Goal: Task Accomplishment & Management: Manage account settings

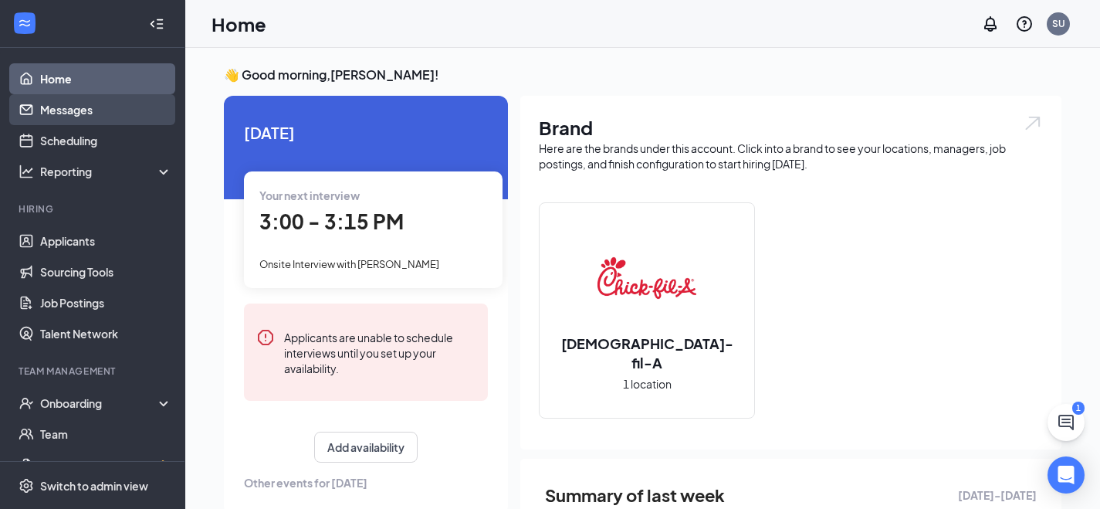
click at [98, 113] on link "Messages" at bounding box center [106, 109] width 132 height 31
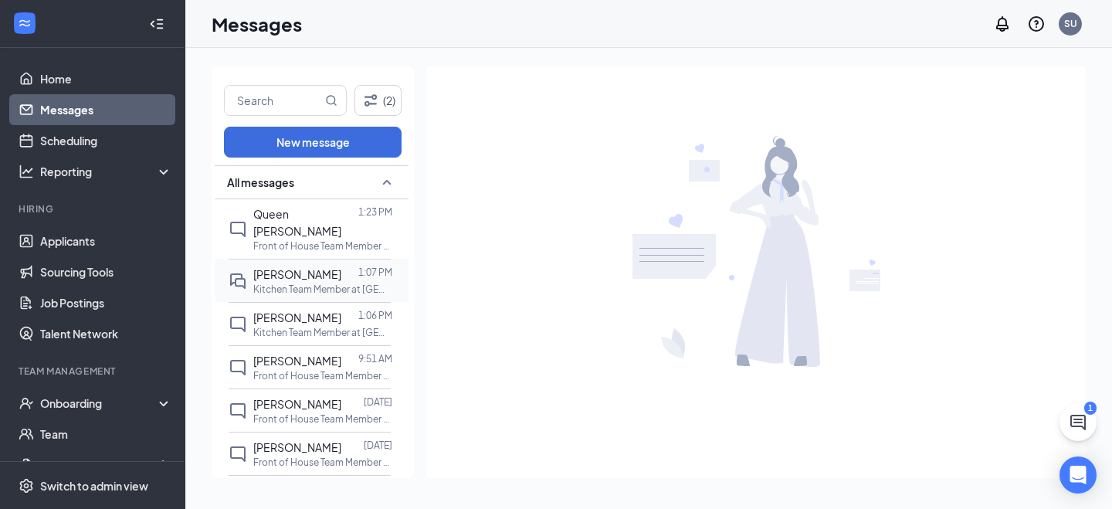
click at [276, 283] on p "Kitchen Team Member at [GEOGRAPHIC_DATA]" at bounding box center [322, 289] width 139 height 13
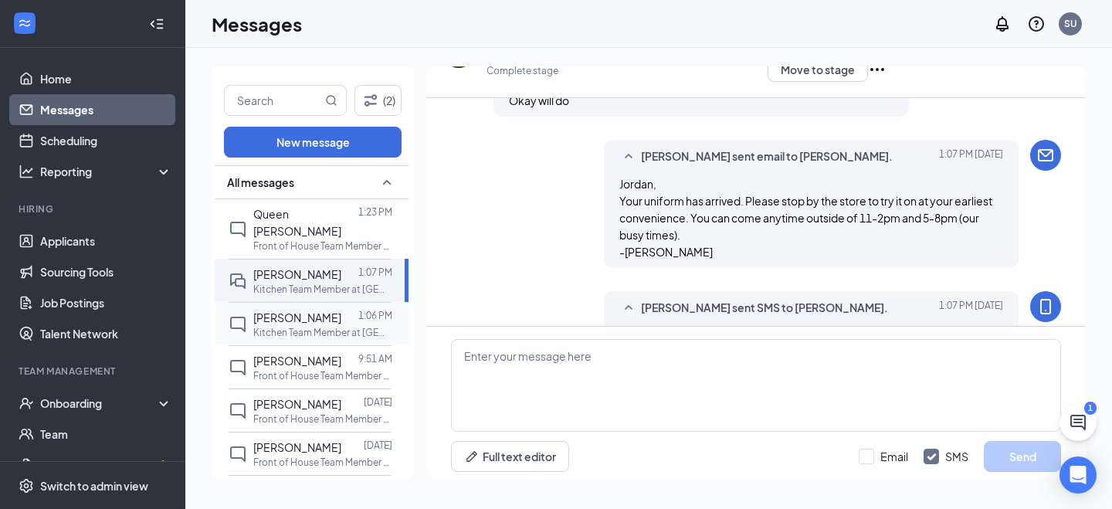
scroll to position [927, 0]
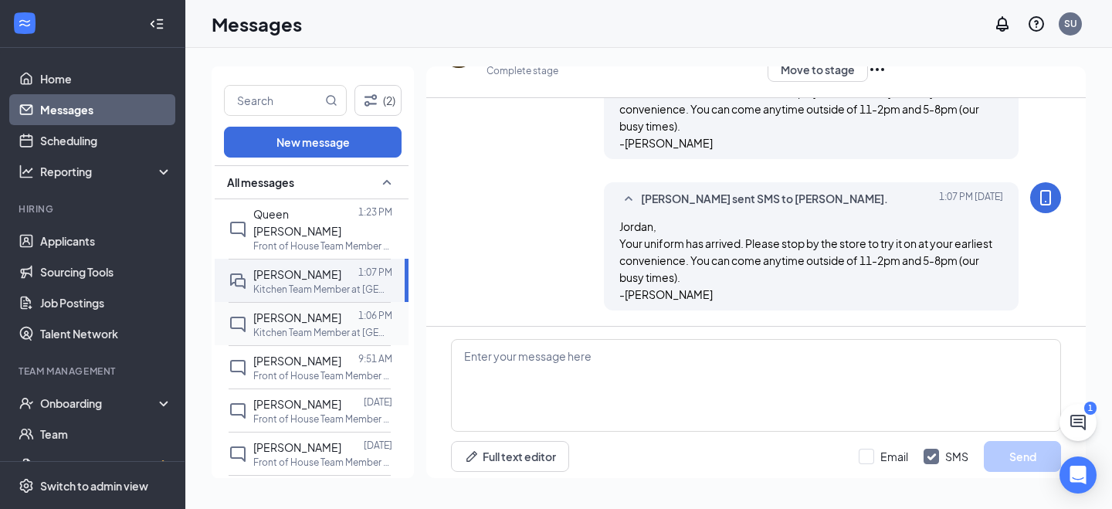
click at [291, 309] on div "[PERSON_NAME]" at bounding box center [297, 317] width 88 height 17
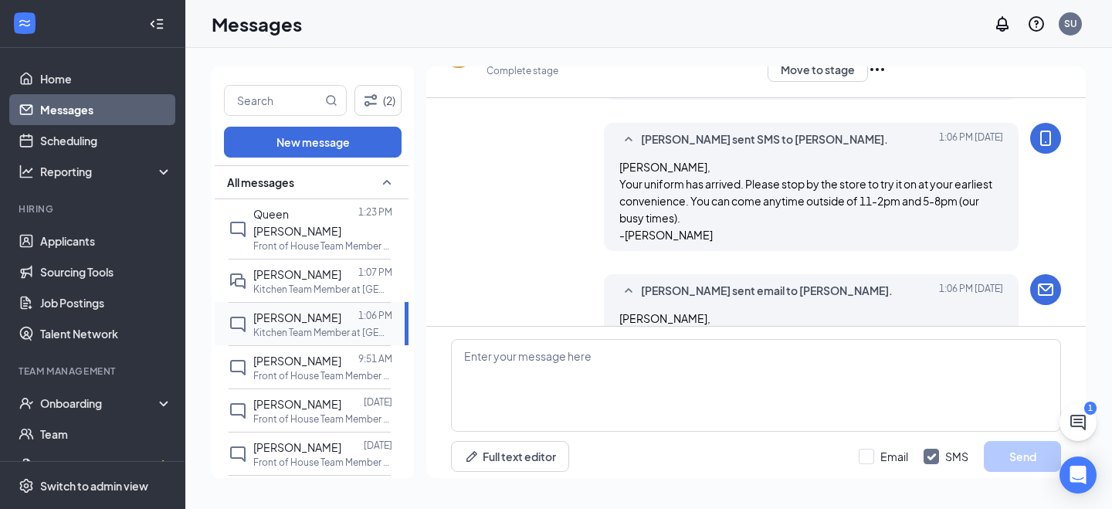
scroll to position [1364, 0]
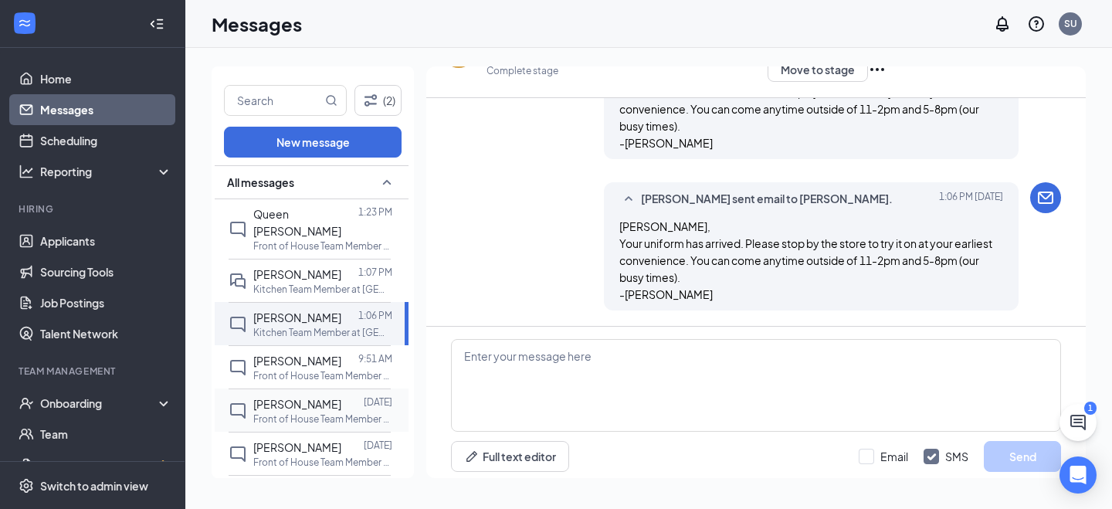
click at [281, 412] on p "Front of House Team Member at [GEOGRAPHIC_DATA]" at bounding box center [322, 418] width 139 height 13
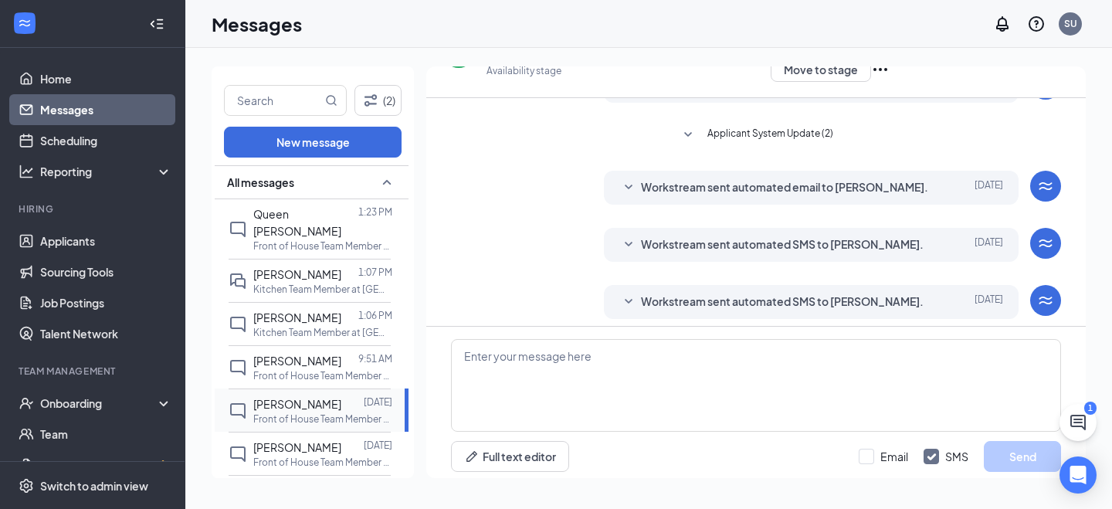
scroll to position [205, 0]
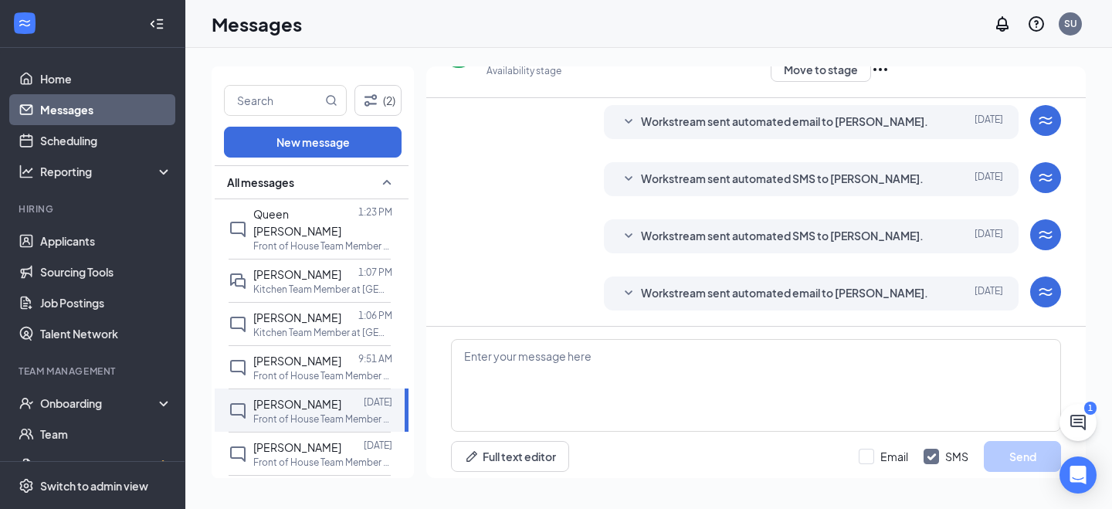
click at [681, 284] on span "Workstream sent automated email to [PERSON_NAME]." at bounding box center [784, 293] width 287 height 19
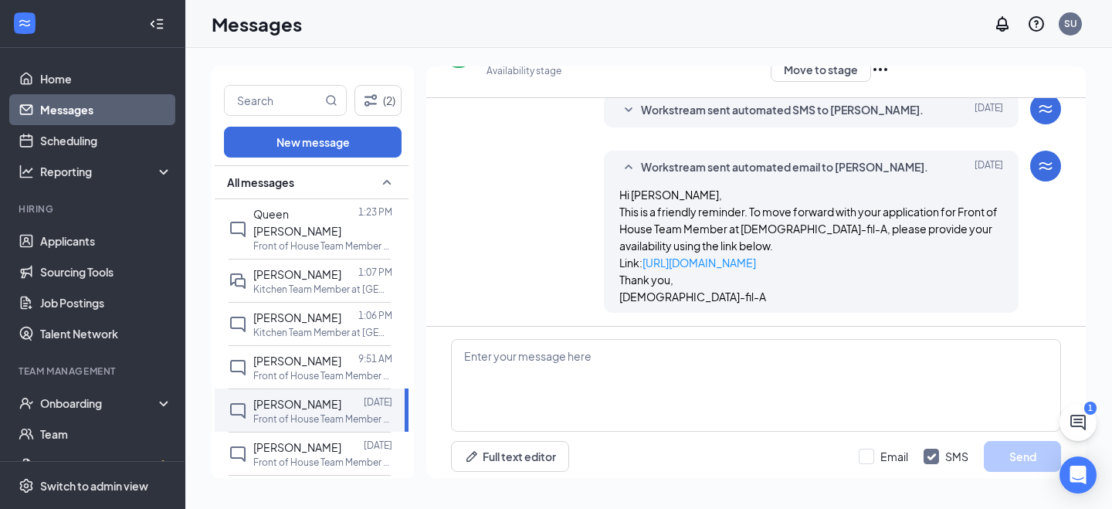
scroll to position [333, 0]
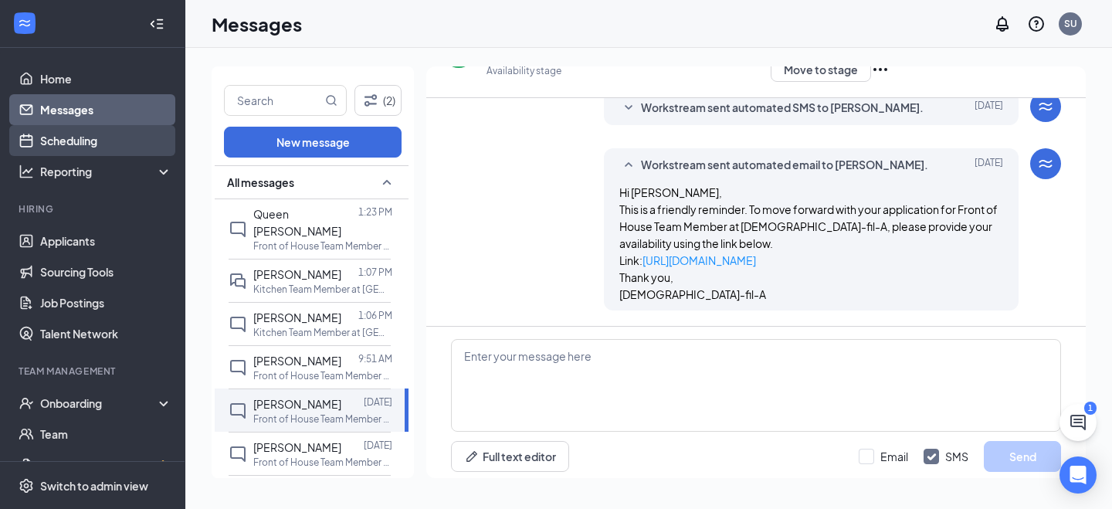
click at [86, 135] on link "Scheduling" at bounding box center [106, 140] width 132 height 31
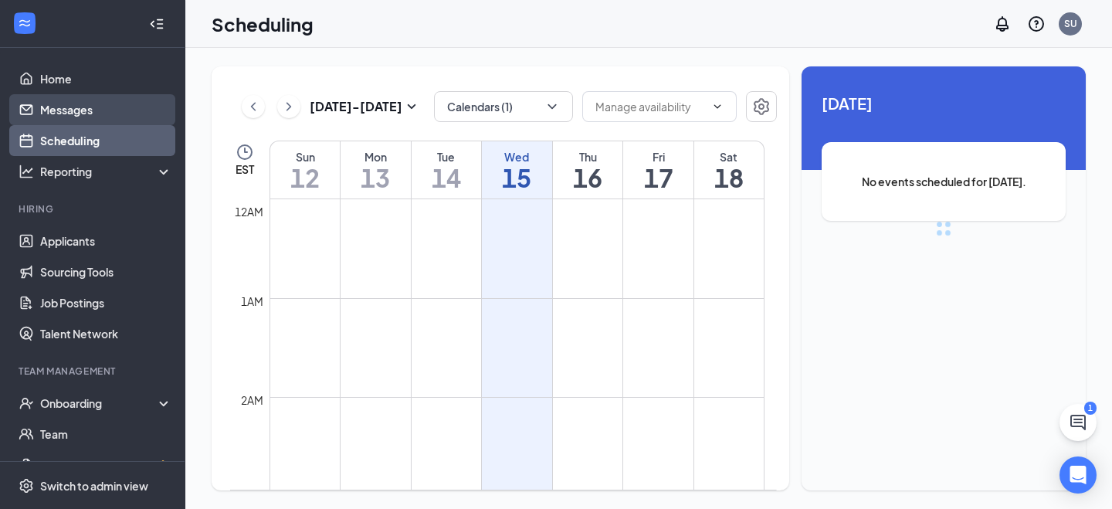
scroll to position [759, 0]
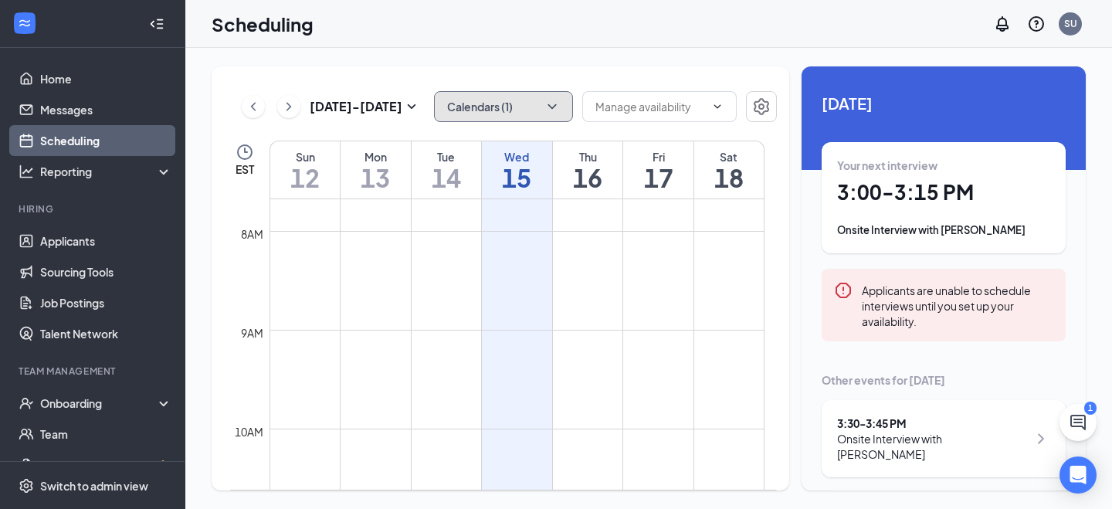
click at [487, 113] on button "Calendars (1)" at bounding box center [503, 106] width 139 height 31
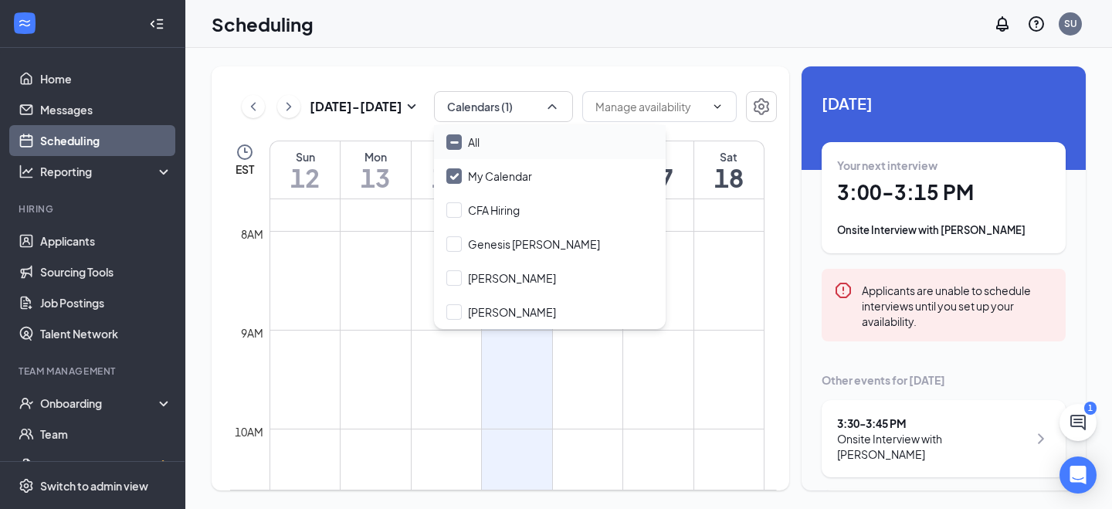
click at [465, 145] on input "All" at bounding box center [462, 141] width 33 height 15
checkbox input "true"
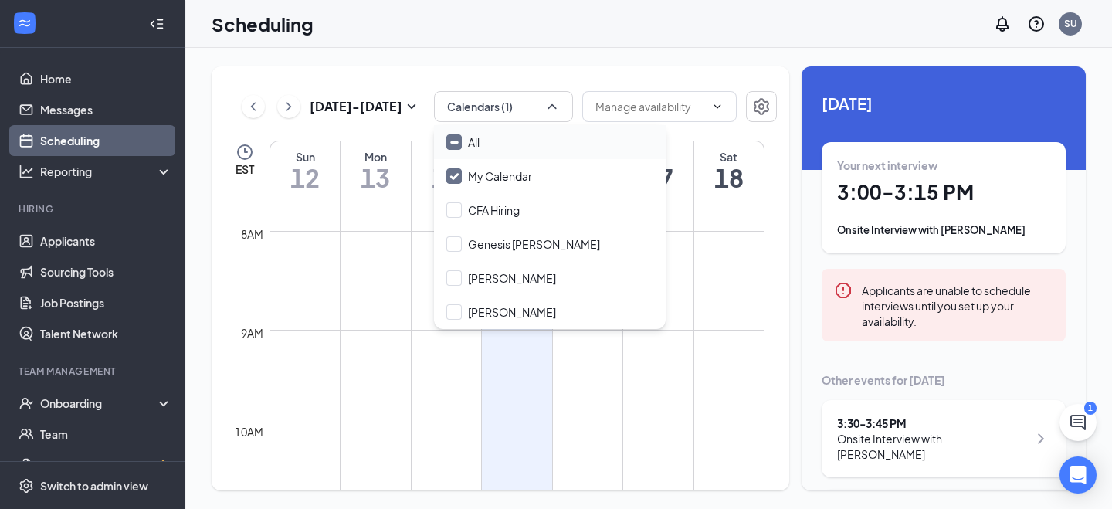
checkbox input "true"
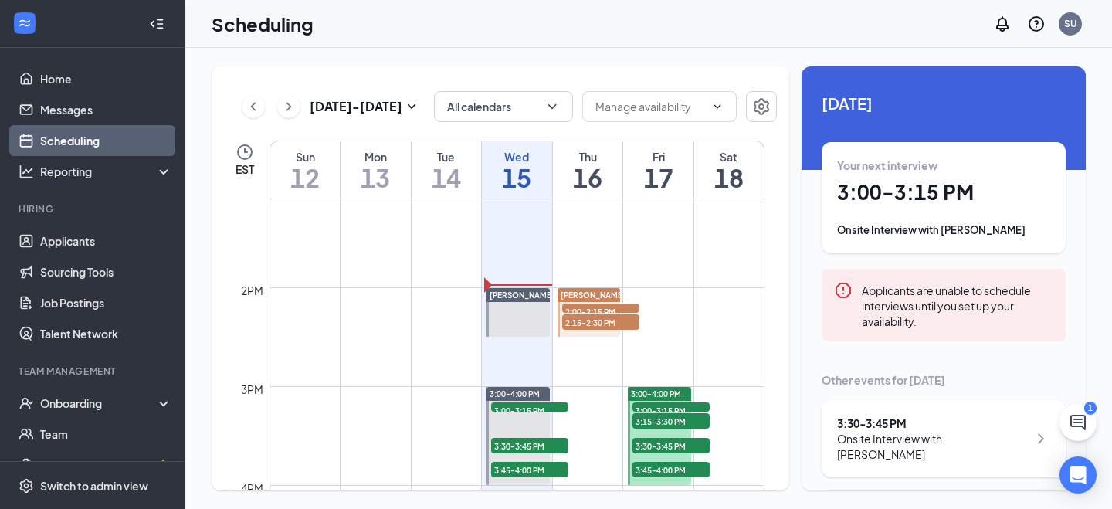
scroll to position [1292, 0]
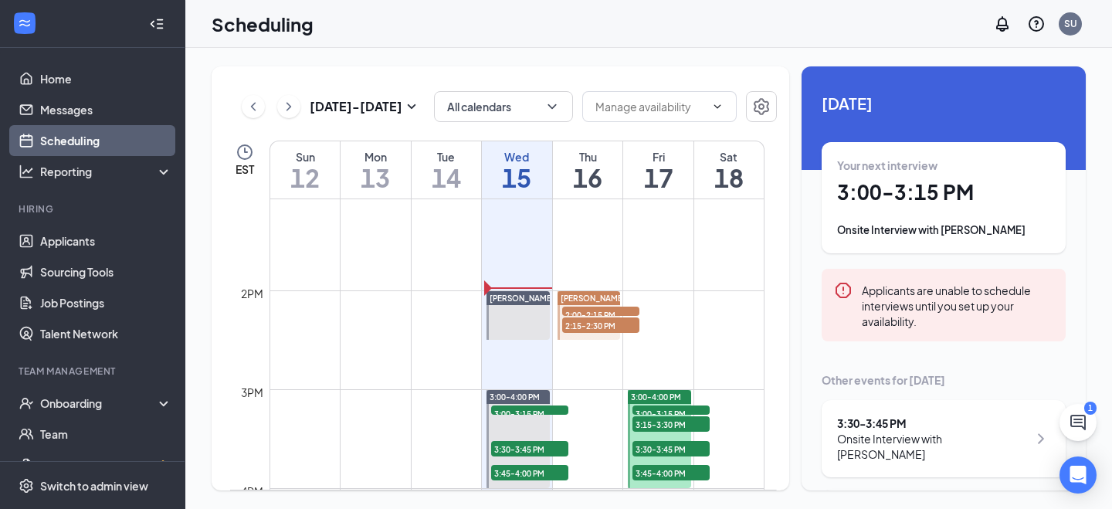
click at [572, 316] on div "2:15-2:30 PM 1" at bounding box center [600, 325] width 80 height 19
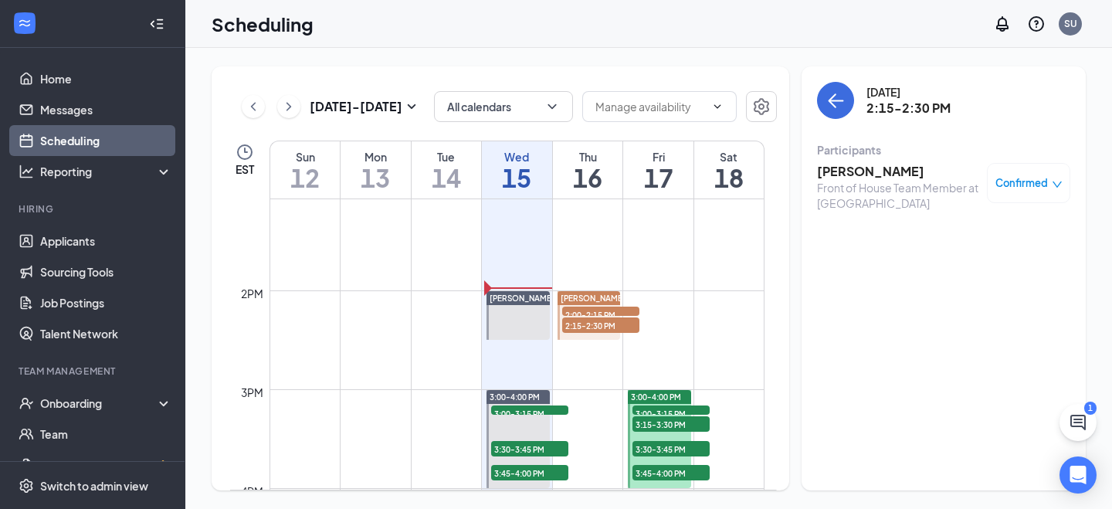
click at [577, 327] on span "2:15-2:30 PM" at bounding box center [600, 324] width 77 height 15
click at [579, 327] on span "2:15-2:30 PM" at bounding box center [600, 324] width 77 height 15
click at [580, 312] on span "2:00-2:15 PM" at bounding box center [600, 313] width 77 height 15
